Goal: Check status: Check status

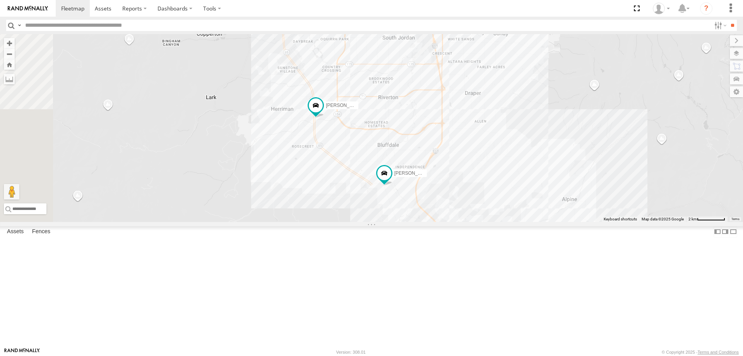
drag, startPoint x: 345, startPoint y: 104, endPoint x: 365, endPoint y: 192, distance: 89.7
click at [365, 192] on div "[PERSON_NAME] 2020 F350 GT2 [PERSON_NAME] 2017 E350 GT1 [PERSON_NAME] -2023 F15…" at bounding box center [371, 128] width 743 height 188
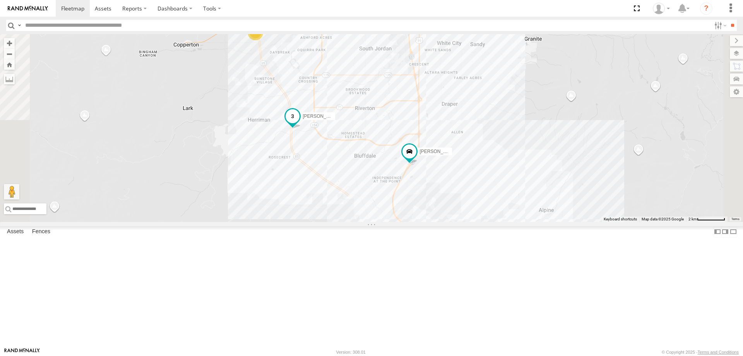
drag, startPoint x: 458, startPoint y: 222, endPoint x: 416, endPoint y: 173, distance: 63.7
click at [335, 120] on label "[PERSON_NAME]- 2022 F150" at bounding box center [315, 116] width 39 height 8
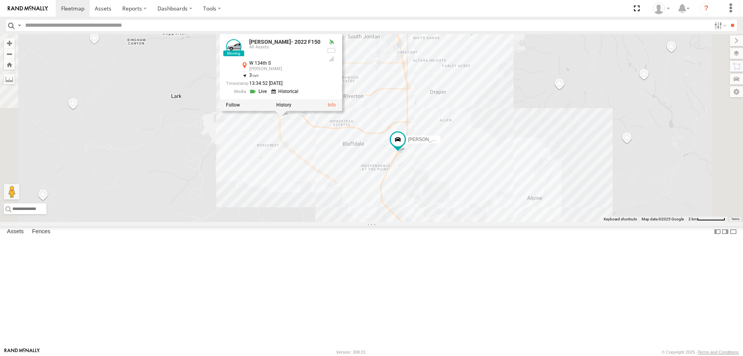
click at [358, 222] on div "[PERSON_NAME] 2020 F350 GT2 [PERSON_NAME] 2017 E350 GT1 [PERSON_NAME] -2023 F15…" at bounding box center [371, 128] width 743 height 188
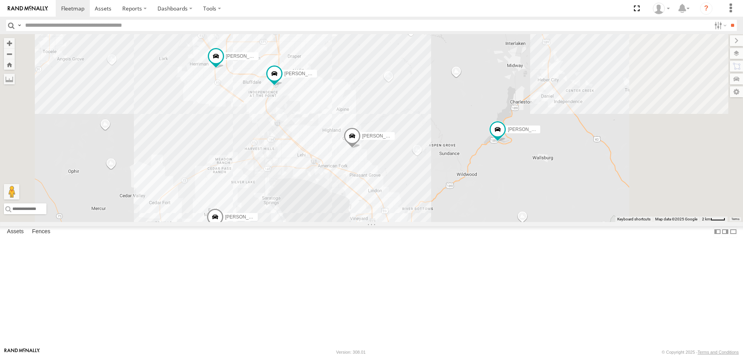
drag, startPoint x: 450, startPoint y: 145, endPoint x: 421, endPoint y: 113, distance: 43.5
click at [422, 114] on div "[PERSON_NAME] 2020 F350 GT2 [PERSON_NAME] 2017 E350 GT1 [PERSON_NAME] -2023 F15…" at bounding box center [371, 128] width 743 height 188
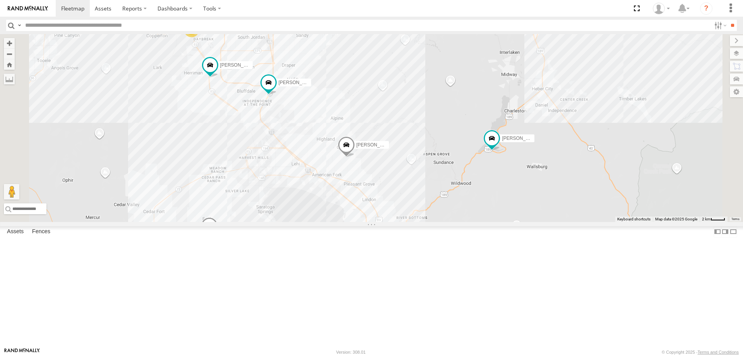
drag, startPoint x: 397, startPoint y: 203, endPoint x: 411, endPoint y: 238, distance: 37.8
click at [411, 222] on div "[PERSON_NAME] 2020 F350 GT2 [PERSON_NAME] 2017 E350 GT1 [PERSON_NAME] -2023 F15…" at bounding box center [371, 128] width 743 height 188
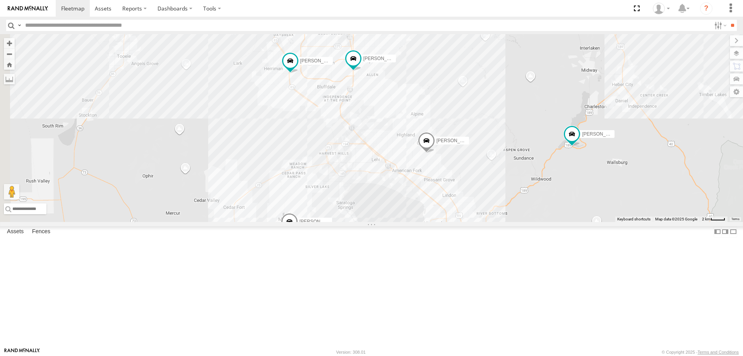
drag, startPoint x: 353, startPoint y: 193, endPoint x: 409, endPoint y: 185, distance: 56.3
click at [409, 185] on div "[PERSON_NAME] 2020 F350 GT2 [PERSON_NAME] 2017 E350 GT1 [PERSON_NAME] -2023 F15…" at bounding box center [371, 128] width 743 height 188
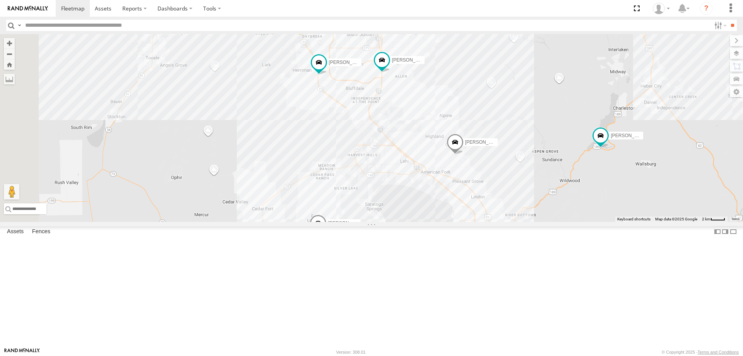
drag, startPoint x: 393, startPoint y: 163, endPoint x: 433, endPoint y: 186, distance: 45.7
click at [432, 186] on div "[PERSON_NAME] 2020 F350 GT2 [PERSON_NAME] 2017 E350 GT1 [PERSON_NAME] -2023 F15…" at bounding box center [371, 128] width 743 height 188
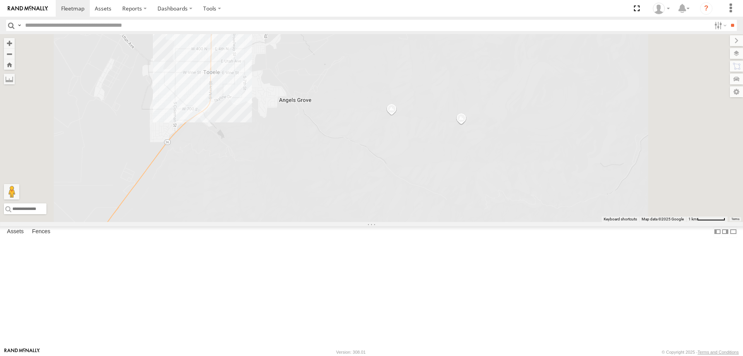
click at [276, 87] on div "[PERSON_NAME] 2020 F350 GT2 [PERSON_NAME] 2017 E350 GT1 [PERSON_NAME] -2023 F15…" at bounding box center [371, 128] width 743 height 188
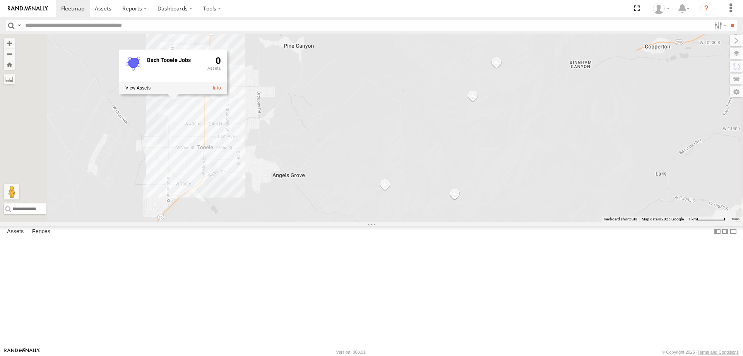
drag, startPoint x: 363, startPoint y: 118, endPoint x: 356, endPoint y: 192, distance: 73.8
click at [356, 192] on div "[PERSON_NAME] 2020 F350 GT2 [PERSON_NAME] 2017 E350 GT1 [PERSON_NAME] -2023 F15…" at bounding box center [371, 128] width 743 height 188
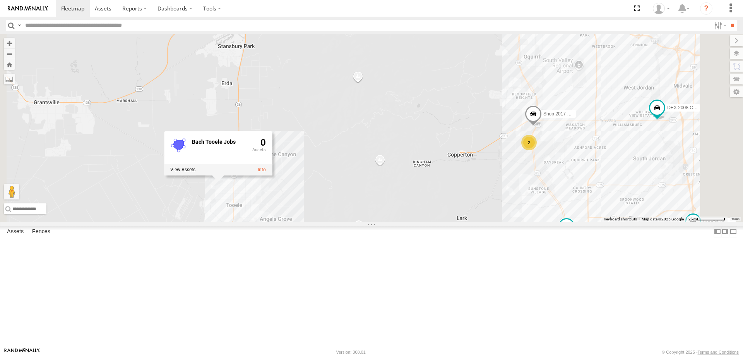
drag, startPoint x: 378, startPoint y: 166, endPoint x: 385, endPoint y: 247, distance: 80.7
click at [385, 222] on div "[PERSON_NAME] 2020 F350 GT2 [PERSON_NAME] 2017 E350 GT1 [PERSON_NAME] -2023 F15…" at bounding box center [371, 128] width 743 height 188
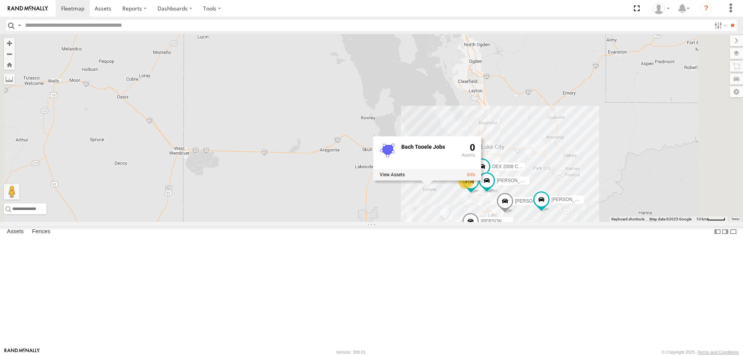
drag, startPoint x: 636, startPoint y: 243, endPoint x: 604, endPoint y: 187, distance: 64.5
click at [605, 188] on div "[PERSON_NAME] 2020 F350 GT2 [PERSON_NAME] 2017 E350 GT1 [PERSON_NAME] -2023 F15…" at bounding box center [371, 128] width 743 height 188
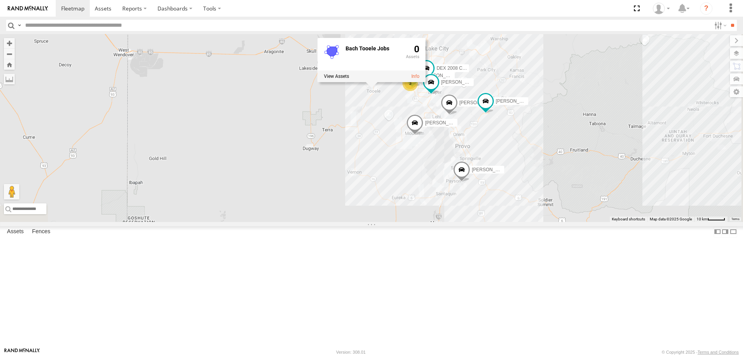
click at [463, 185] on div "[PERSON_NAME] 2020 F350 GT2 [PERSON_NAME] 2017 E350 GT1 [PERSON_NAME] -2023 F15…" at bounding box center [371, 128] width 743 height 188
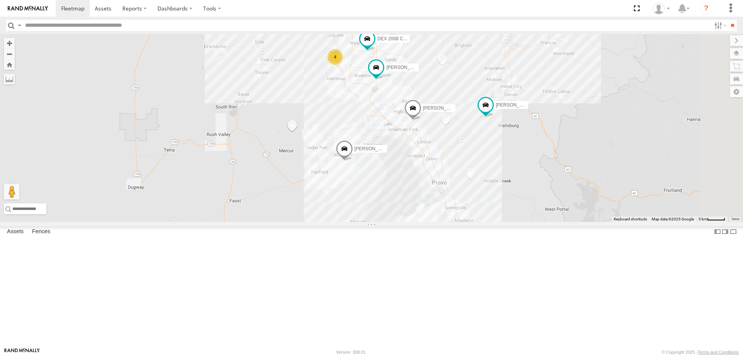
drag, startPoint x: 529, startPoint y: 168, endPoint x: 420, endPoint y: 178, distance: 110.0
click at [420, 178] on div "[PERSON_NAME] 2020 F350 GT2 [PERSON_NAME] 2017 E350 GT1 [PERSON_NAME] -2023 F15…" at bounding box center [371, 128] width 743 height 188
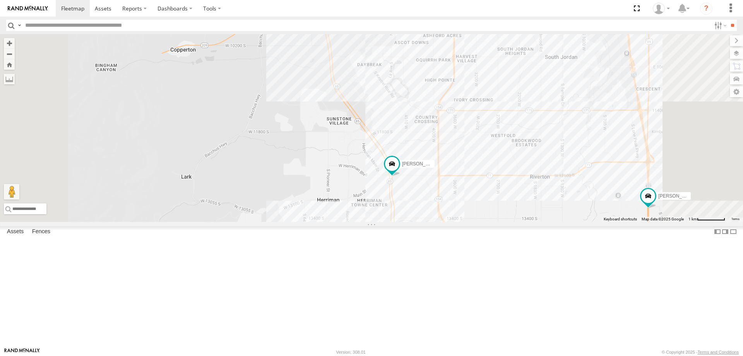
drag, startPoint x: 436, startPoint y: 106, endPoint x: 457, endPoint y: 191, distance: 88.1
click at [457, 191] on div "[PERSON_NAME] 2020 F350 GT2 [PERSON_NAME] 2017 E350 GT1 [PERSON_NAME] -2023 F15…" at bounding box center [371, 128] width 743 height 188
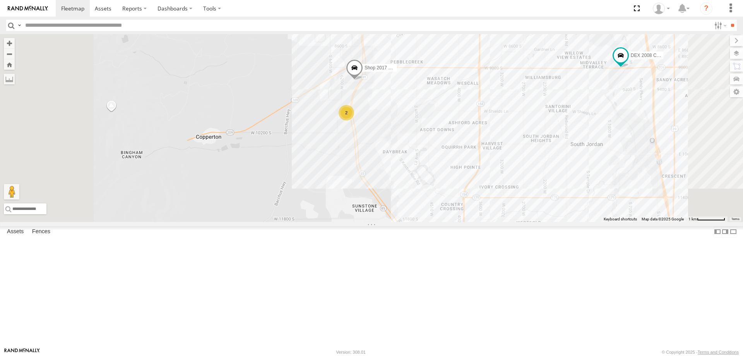
drag, startPoint x: 458, startPoint y: 153, endPoint x: 470, endPoint y: 186, distance: 35.2
click at [470, 186] on div "[PERSON_NAME] 2020 F350 GT2 [PERSON_NAME] 2017 E350 GT1 [PERSON_NAME] -2023 F15…" at bounding box center [371, 128] width 743 height 188
